Goal: Task Accomplishment & Management: Use online tool/utility

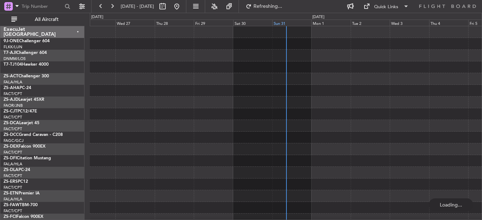
click at [278, 25] on div "Sun 31" at bounding box center [291, 23] width 39 height 6
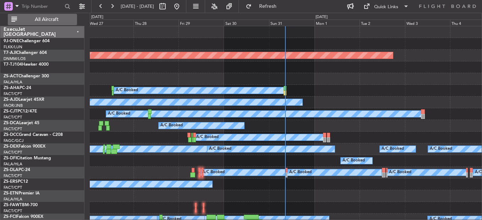
click at [39, 19] on span "All Aircraft" at bounding box center [46, 19] width 56 height 5
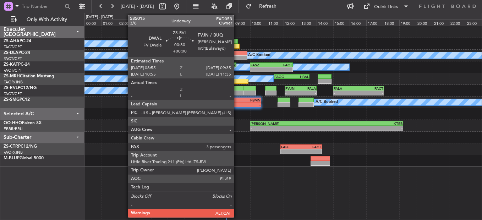
click at [237, 89] on div at bounding box center [237, 88] width 11 height 5
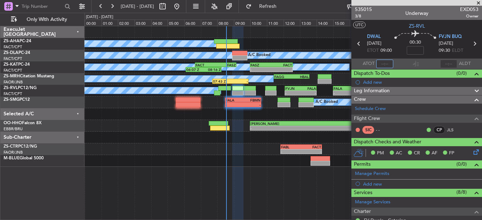
click at [382, 62] on input "text" at bounding box center [384, 64] width 17 height 9
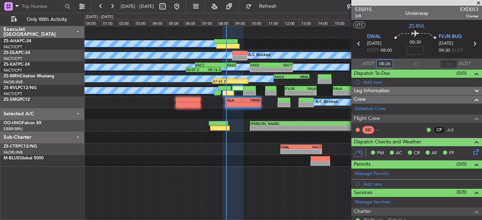
type input "08:26"
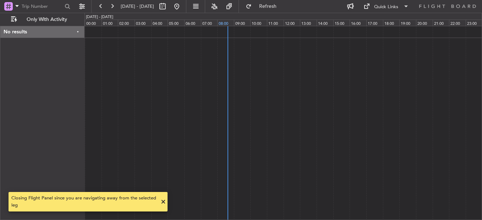
click at [221, 23] on div "08:00" at bounding box center [225, 23] width 17 height 6
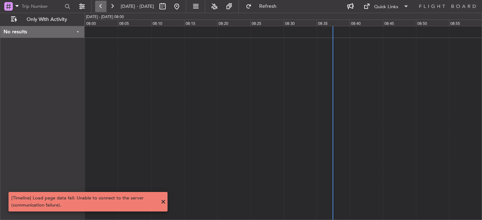
click at [99, 6] on button at bounding box center [100, 6] width 11 height 11
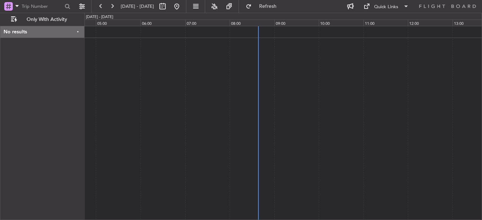
click at [197, 73] on div at bounding box center [282, 123] width 397 height 194
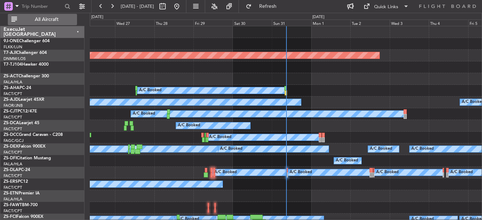
click at [44, 22] on span "All Aircraft" at bounding box center [46, 19] width 56 height 5
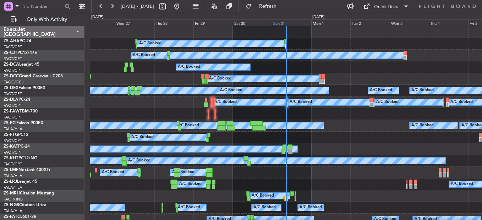
click at [277, 22] on div "Sun 31" at bounding box center [291, 23] width 39 height 6
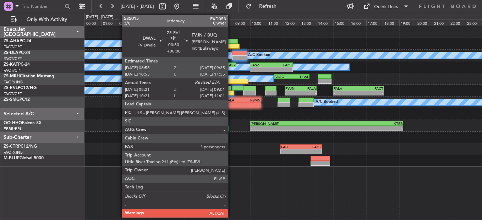
click at [231, 92] on div at bounding box center [227, 92] width 11 height 5
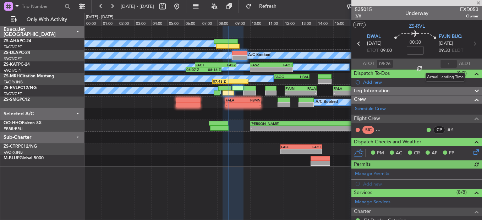
click at [445, 61] on div at bounding box center [448, 64] width 17 height 9
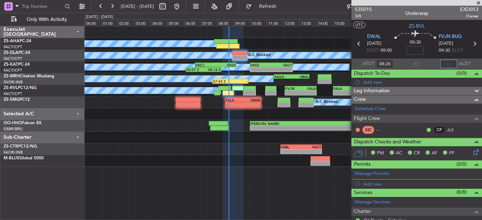
click at [442, 62] on input "text" at bounding box center [448, 64] width 17 height 9
type input "08:39"
